Goal: Information Seeking & Learning: Learn about a topic

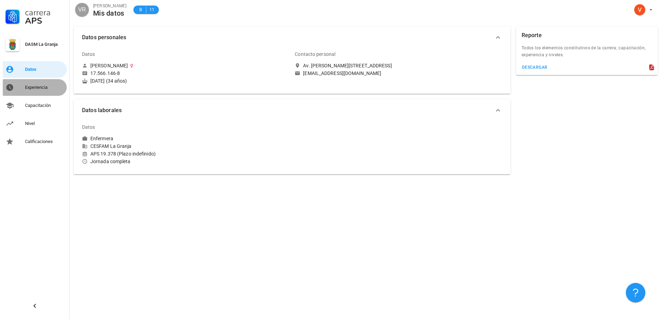
click at [36, 91] on div "Experiencia" at bounding box center [44, 87] width 39 height 11
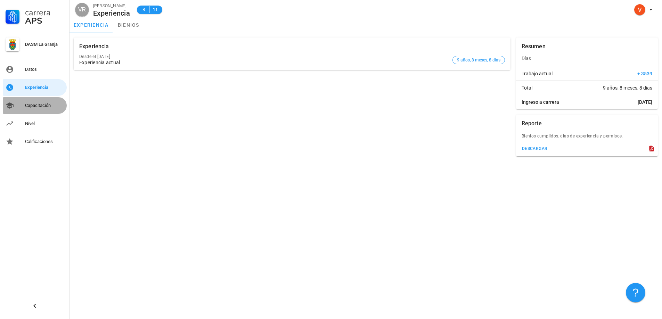
click at [46, 103] on div "Capacitación" at bounding box center [44, 106] width 39 height 6
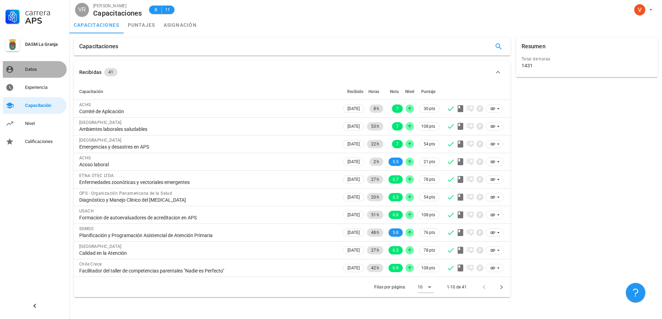
click at [40, 69] on div "Datos" at bounding box center [44, 70] width 39 height 6
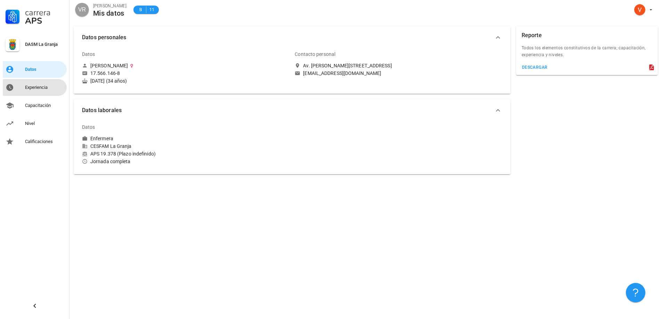
click at [44, 87] on div "Experiencia" at bounding box center [44, 88] width 39 height 6
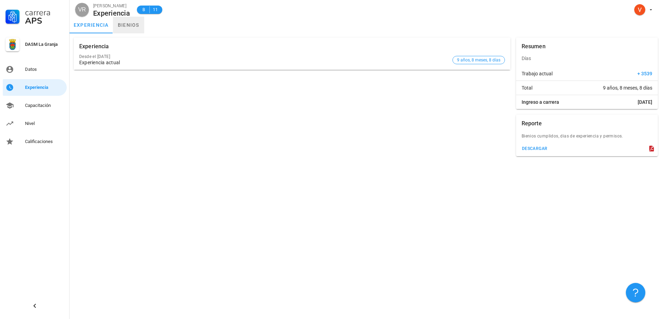
click at [130, 28] on link "bienios" at bounding box center [128, 25] width 31 height 17
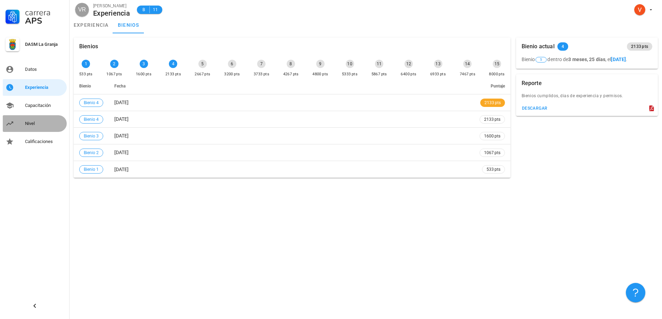
click at [48, 128] on div "Nivel" at bounding box center [44, 123] width 39 height 11
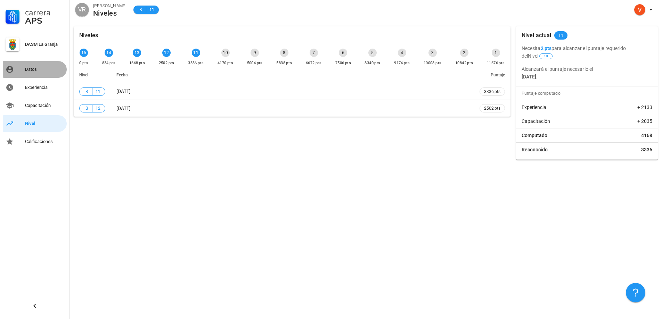
click at [30, 72] on div "Datos" at bounding box center [44, 70] width 39 height 6
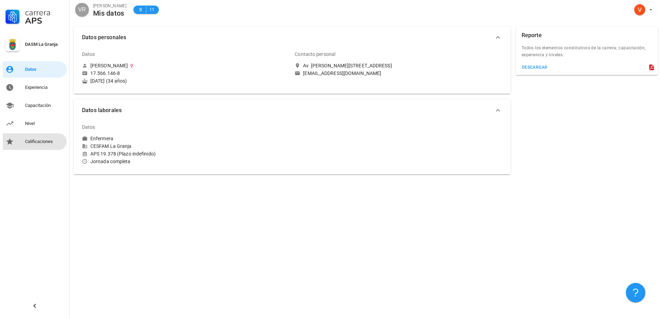
click at [47, 142] on div "Calificaciones" at bounding box center [44, 142] width 39 height 6
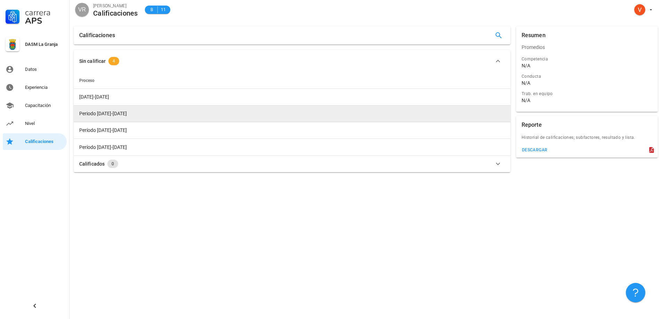
click at [112, 120] on td "Periodo 2019-2020" at bounding box center [292, 114] width 437 height 17
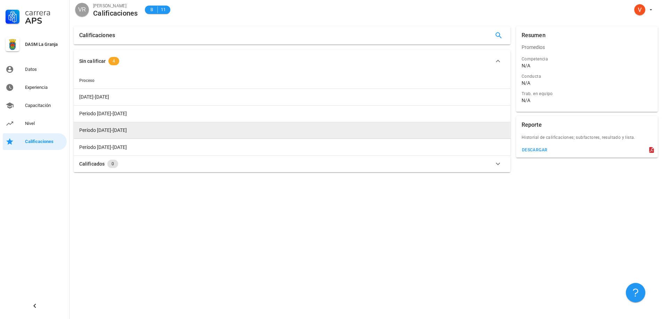
click at [113, 132] on span "Período 2018-2019" at bounding box center [103, 131] width 48 height 6
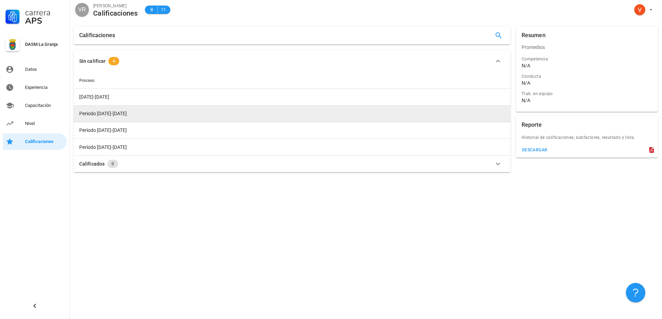
click at [109, 109] on td "Periodo 2019-2020" at bounding box center [292, 114] width 437 height 17
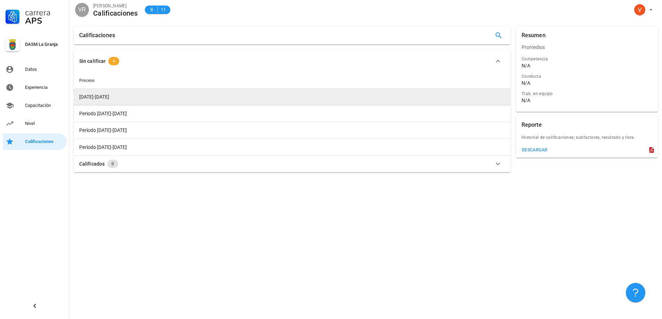
click at [105, 98] on td "2023-2024" at bounding box center [292, 97] width 437 height 17
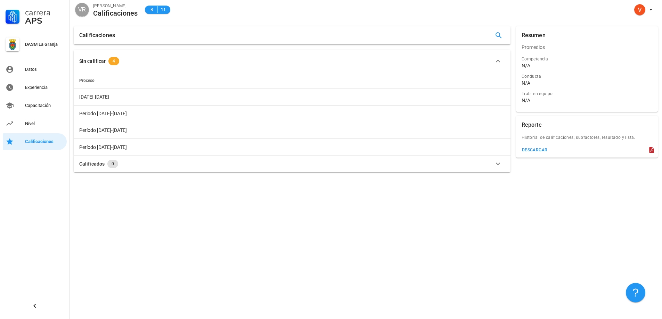
click at [104, 80] on th "Proceso" at bounding box center [292, 80] width 437 height 17
click at [88, 80] on span "Proceso" at bounding box center [86, 80] width 15 height 5
click at [116, 60] on span "4" at bounding box center [113, 61] width 11 height 8
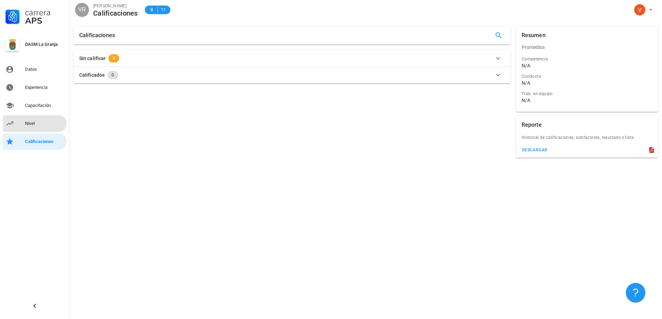
click at [41, 119] on div "Nivel" at bounding box center [44, 123] width 39 height 11
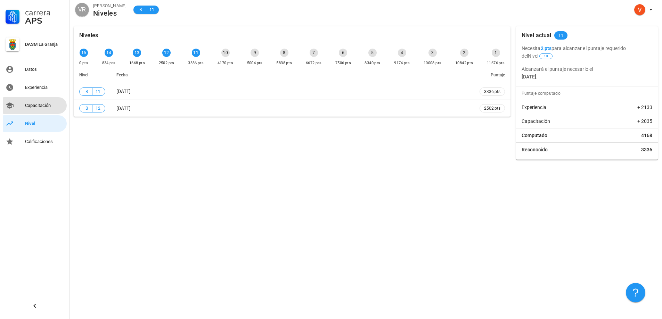
click at [39, 102] on div "Capacitación" at bounding box center [44, 105] width 39 height 11
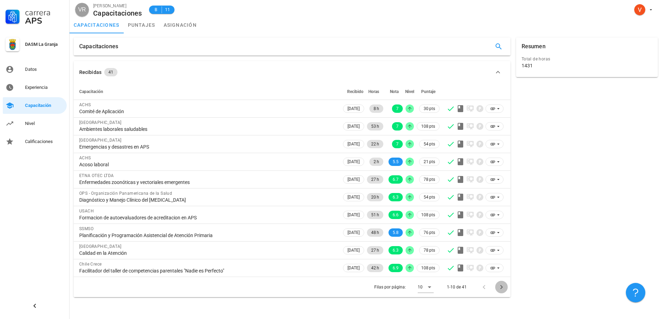
click at [499, 286] on icon "Página siguiente" at bounding box center [501, 287] width 8 height 8
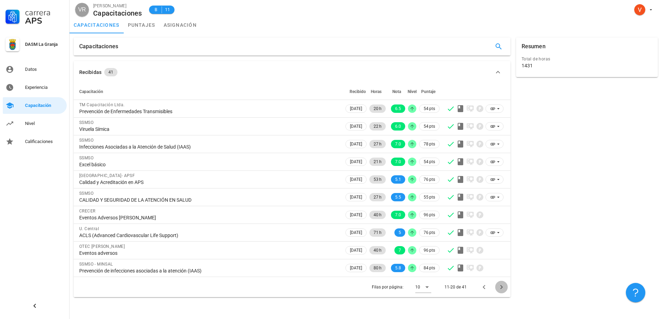
click at [499, 286] on icon "Página siguiente" at bounding box center [501, 287] width 8 height 8
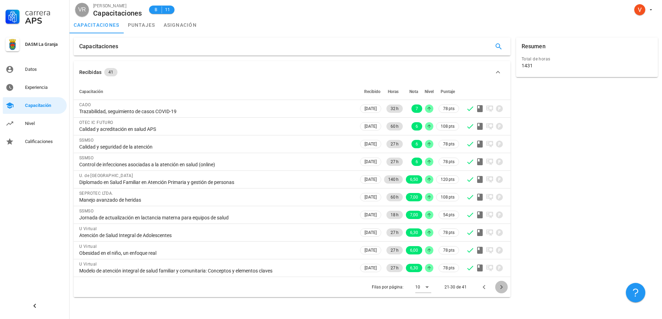
click at [499, 286] on icon "Página siguiente" at bounding box center [501, 287] width 8 height 8
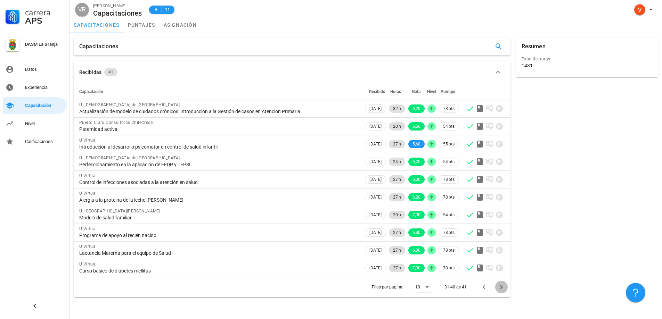
click at [499, 286] on icon "Página siguiente" at bounding box center [501, 287] width 8 height 8
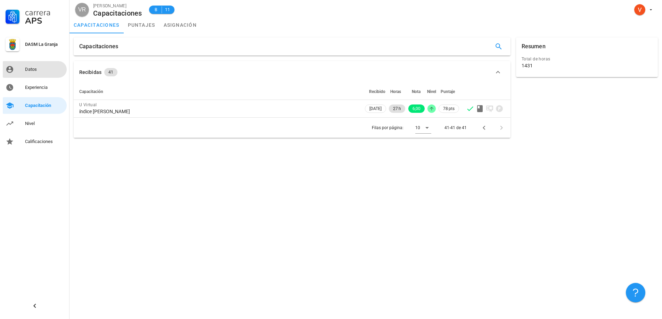
click at [30, 74] on div "Datos" at bounding box center [44, 69] width 39 height 11
